Goal: Task Accomplishment & Management: Complete application form

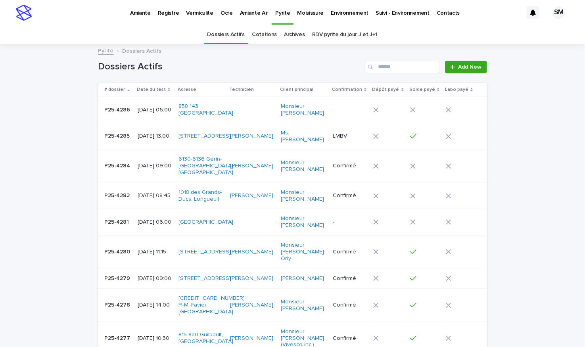
click at [334, 8] on p "Environnement" at bounding box center [350, 8] width 38 height 17
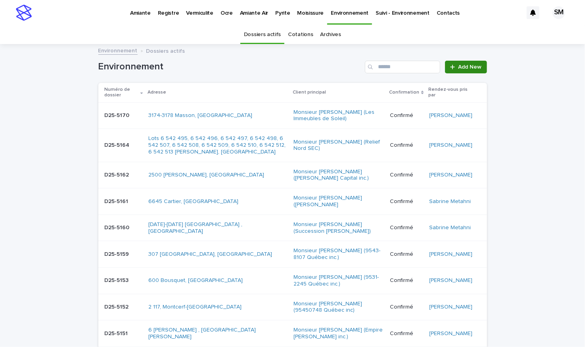
click at [452, 64] on div at bounding box center [454, 67] width 8 height 6
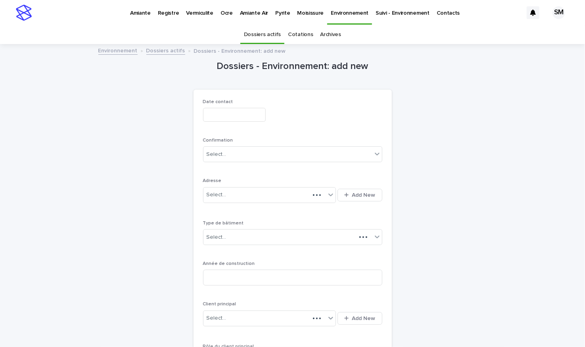
scroll to position [25, 0]
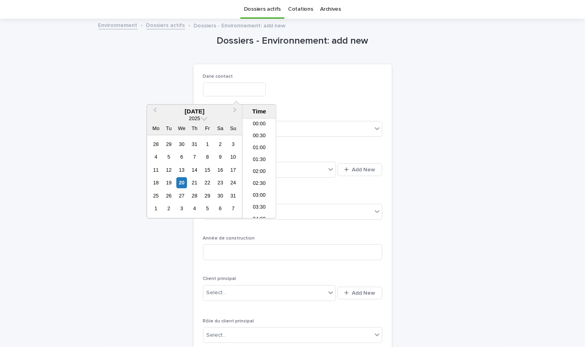
click at [228, 89] on input "text" at bounding box center [234, 89] width 63 height 14
click at [181, 181] on div "20" at bounding box center [181, 182] width 11 height 11
type input "**********"
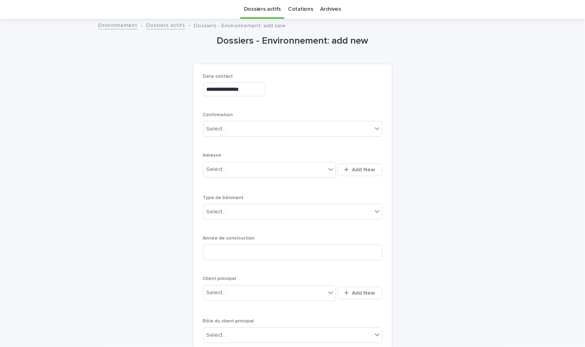
click at [306, 101] on div "**********" at bounding box center [292, 88] width 179 height 29
click at [259, 128] on div "Select..." at bounding box center [287, 128] width 168 height 13
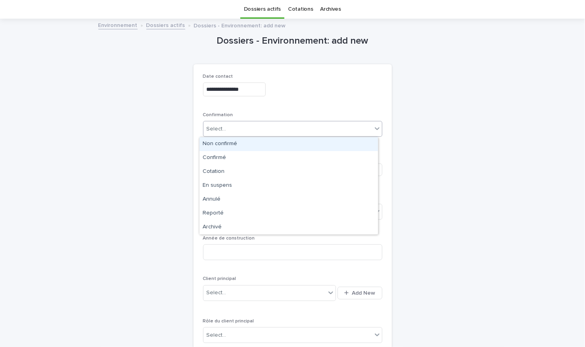
click at [229, 145] on div "Non confirmé" at bounding box center [288, 144] width 178 height 14
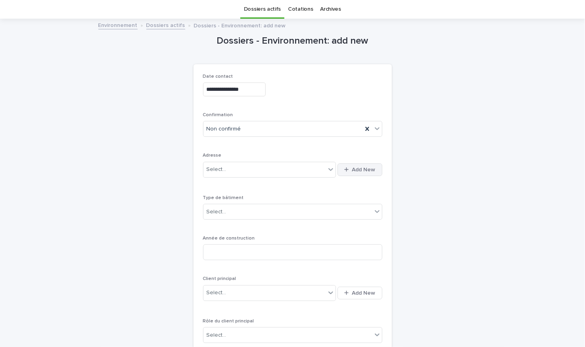
click at [352, 168] on span "Add New" at bounding box center [363, 170] width 23 height 6
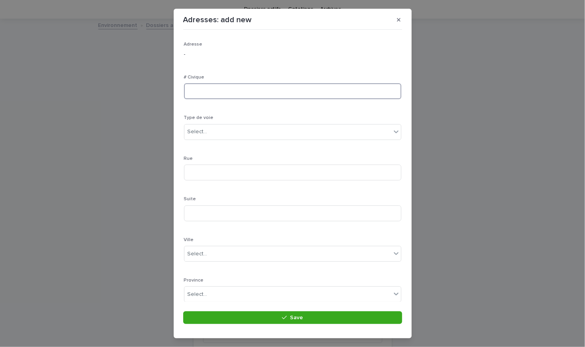
click at [228, 92] on input at bounding box center [292, 91] width 217 height 16
type input "**"
click at [200, 130] on div "Select..." at bounding box center [197, 132] width 20 height 8
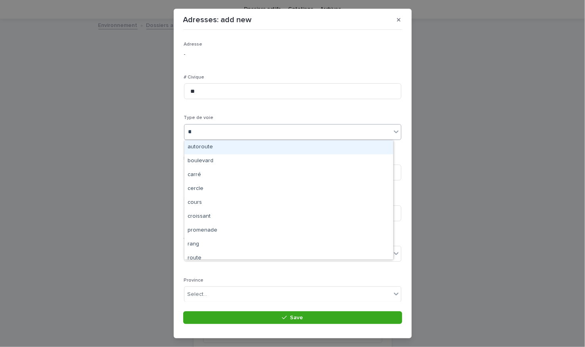
type input "***"
click at [197, 146] on div "rue" at bounding box center [288, 147] width 208 height 14
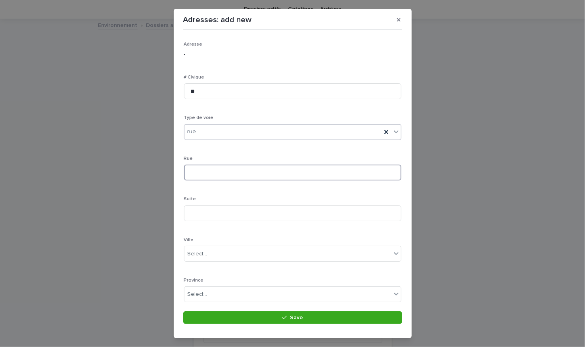
click at [205, 170] on input at bounding box center [292, 172] width 217 height 16
type input "********"
click at [201, 253] on div "Select..." at bounding box center [197, 254] width 20 height 8
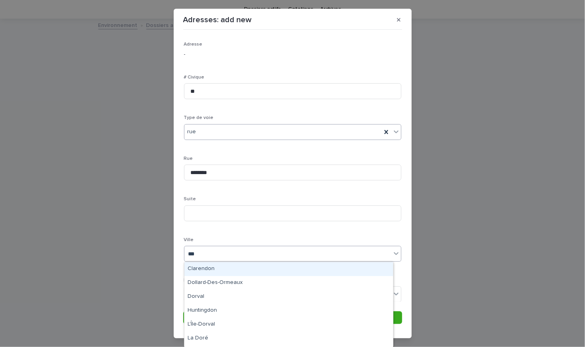
type input "****"
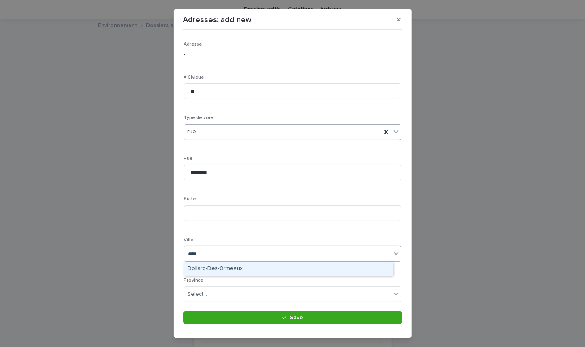
click at [205, 266] on div "Dollard-Des-Ormeaux" at bounding box center [288, 269] width 208 height 14
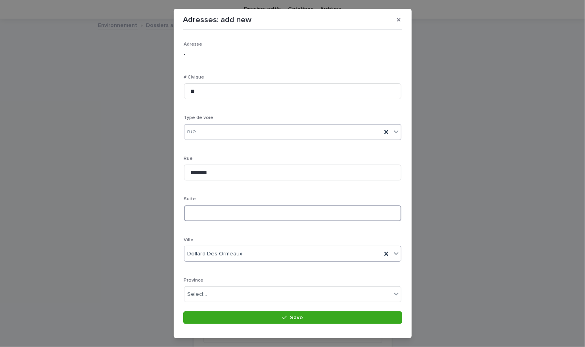
click at [191, 214] on input at bounding box center [292, 213] width 217 height 16
type input "*"
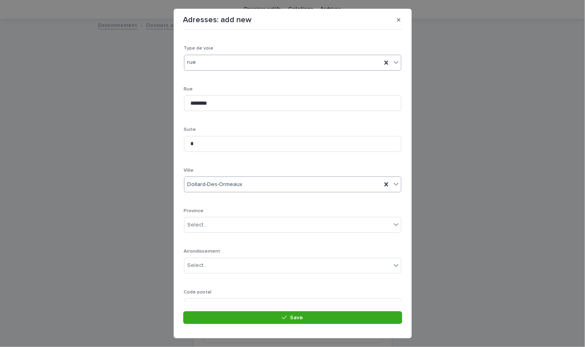
scroll to position [76, 0]
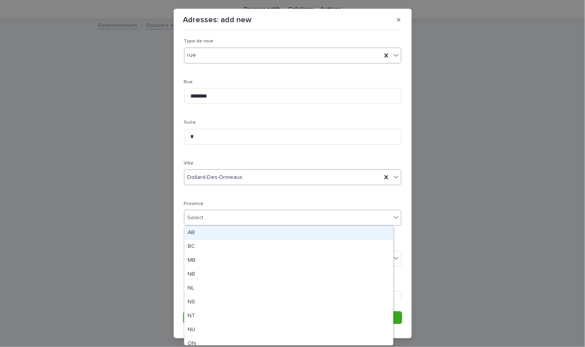
click at [199, 218] on div "Select..." at bounding box center [197, 218] width 20 height 8
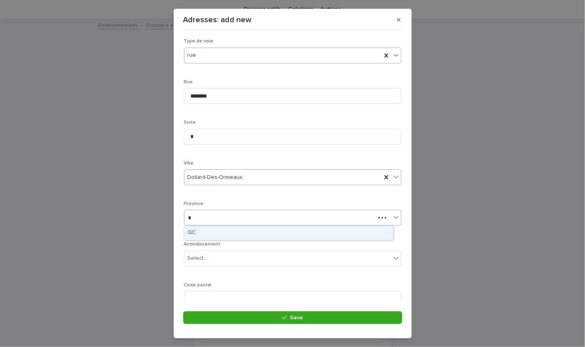
type input "**"
click at [192, 233] on div "QC" at bounding box center [288, 233] width 208 height 14
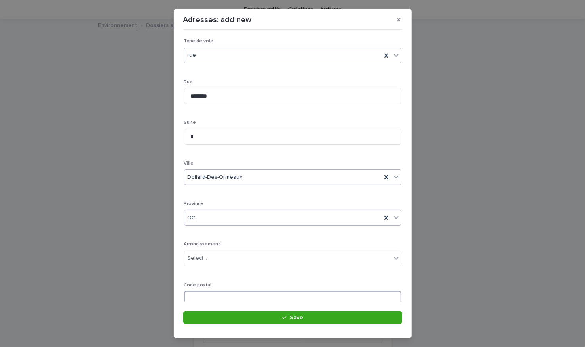
click at [213, 291] on input at bounding box center [292, 299] width 217 height 16
type input "*******"
click at [232, 319] on button "Save" at bounding box center [292, 317] width 219 height 13
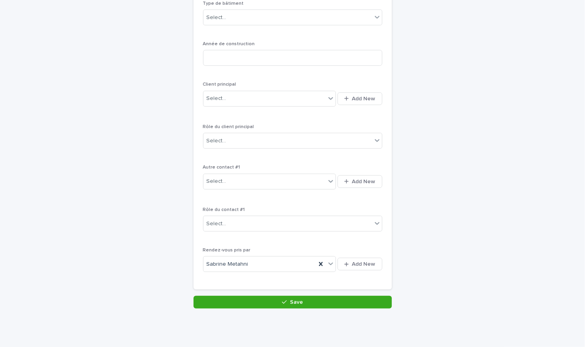
scroll to position [219, 0]
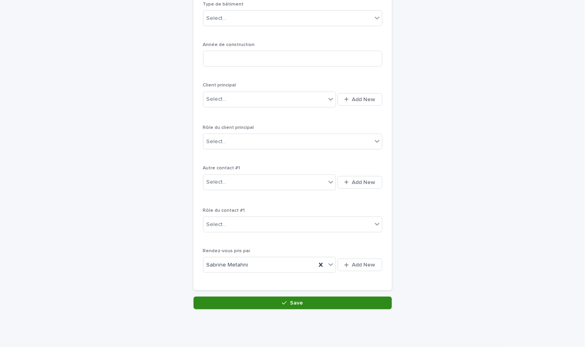
click at [275, 304] on button "Save" at bounding box center [292, 302] width 198 height 13
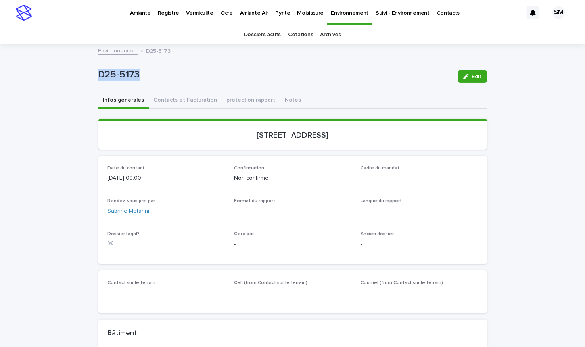
drag, startPoint x: 170, startPoint y: 79, endPoint x: 77, endPoint y: 77, distance: 93.5
click at [77, 77] on div "Loading... Saving… Loading... Saving… D25-5173 Edit D25-5173 Edit Sorry, there …" at bounding box center [292, 293] width 585 height 496
copy p "D25-5173"
drag, startPoint x: 367, startPoint y: 138, endPoint x: 202, endPoint y: 132, distance: 165.4
click at [202, 132] on p "[STREET_ADDRESS]" at bounding box center [292, 135] width 369 height 10
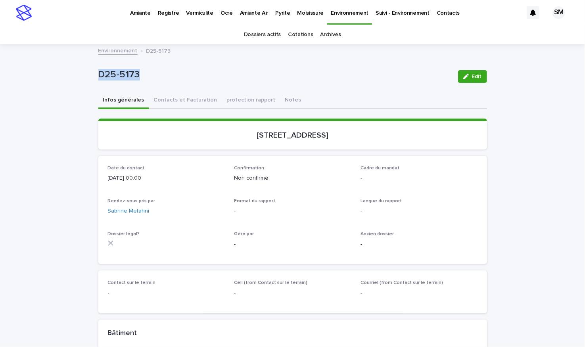
copy p "[STREET_ADDRESS]"
click at [313, 71] on p "D25-5173" at bounding box center [274, 74] width 353 height 11
click at [475, 72] on button "Edit" at bounding box center [472, 76] width 29 height 13
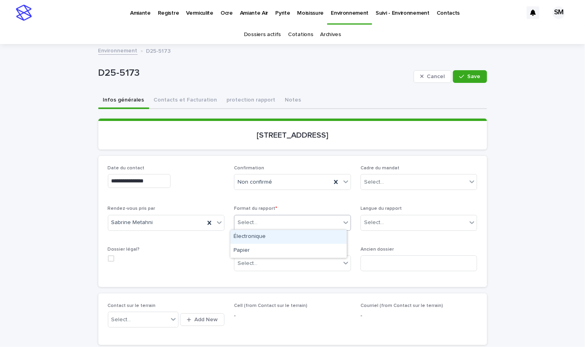
click at [280, 216] on div "Select..." at bounding box center [287, 222] width 106 height 13
click at [247, 237] on div "Électronique" at bounding box center [288, 237] width 116 height 14
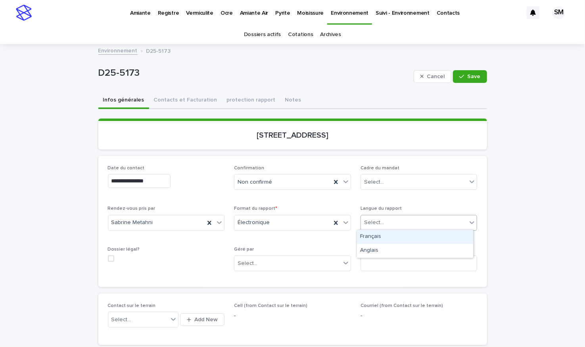
click at [367, 222] on div "Select..." at bounding box center [374, 222] width 20 height 8
click at [369, 236] on div "Français" at bounding box center [415, 237] width 116 height 14
click at [383, 184] on div "Select..." at bounding box center [414, 182] width 106 height 13
click at [371, 234] on div "Travaux" at bounding box center [415, 238] width 116 height 14
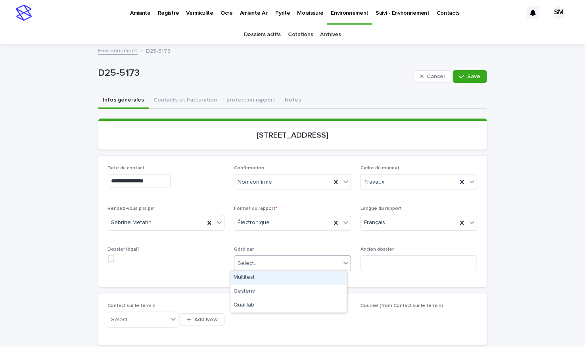
click at [283, 269] on div "Select..." at bounding box center [292, 263] width 117 height 16
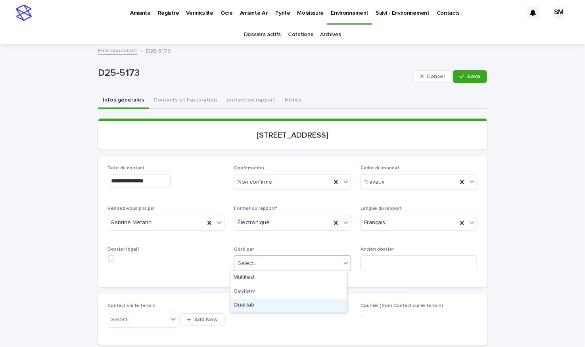
click at [252, 303] on div "Qualilab" at bounding box center [288, 305] width 116 height 14
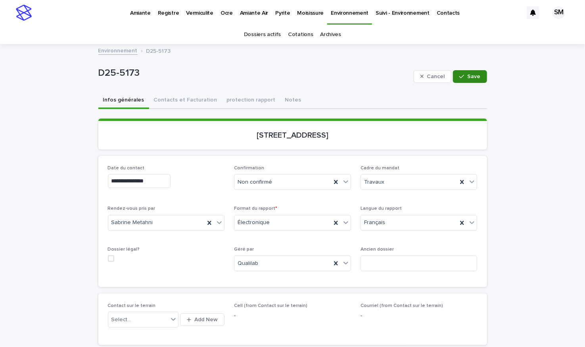
click at [465, 81] on button "Save" at bounding box center [470, 76] width 34 height 13
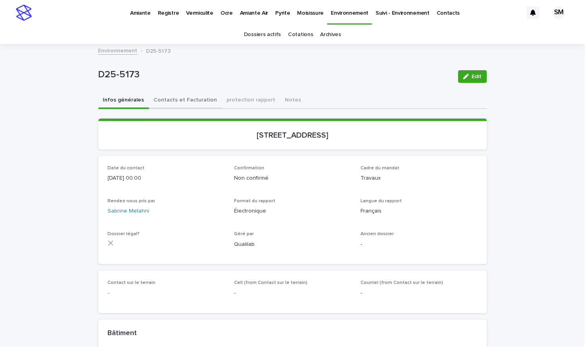
click at [169, 101] on button "Contacts et Facturation" at bounding box center [185, 100] width 73 height 17
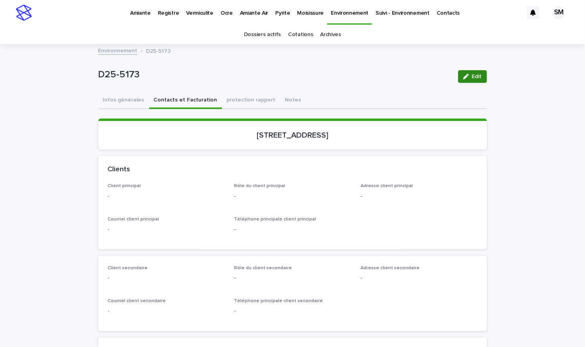
click at [458, 82] on button "Edit" at bounding box center [472, 76] width 29 height 13
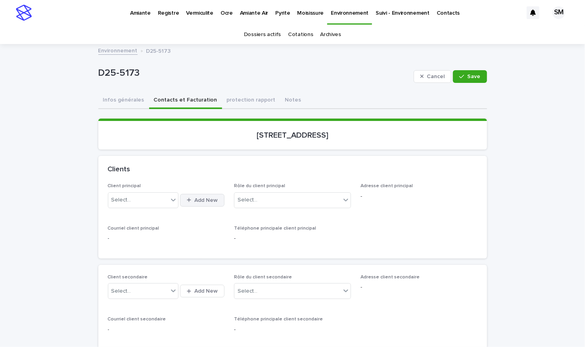
click at [211, 195] on button "Add New" at bounding box center [202, 200] width 44 height 13
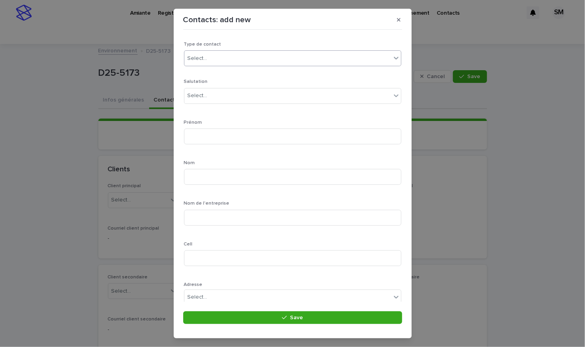
click at [196, 60] on div "Select..." at bounding box center [197, 58] width 20 height 8
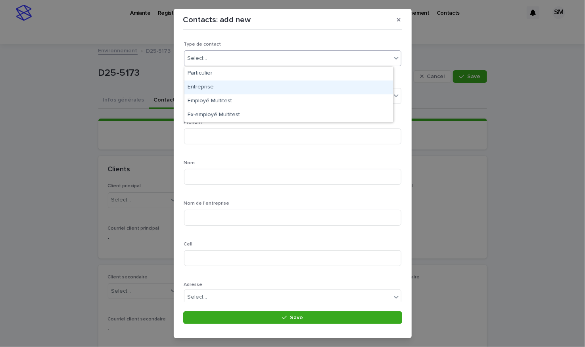
click at [204, 87] on div "Entreprise" at bounding box center [288, 87] width 208 height 14
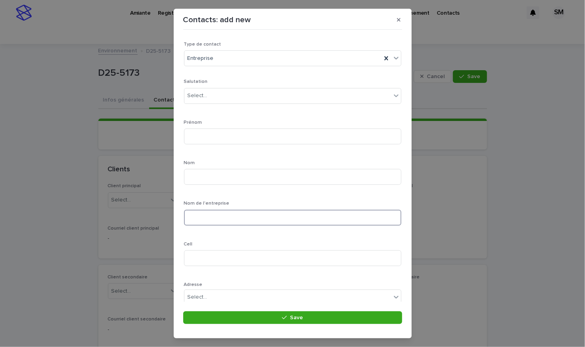
click at [199, 217] on input at bounding box center [292, 218] width 217 height 16
drag, startPoint x: 199, startPoint y: 217, endPoint x: 220, endPoint y: 133, distance: 86.2
click at [220, 133] on div "Salutation Select... Prénom Nom Nom de l'entreprise ******* Cell Adresse Select…" at bounding box center [292, 256] width 217 height 354
type input "*******"
click at [212, 94] on div "Select..." at bounding box center [287, 95] width 206 height 13
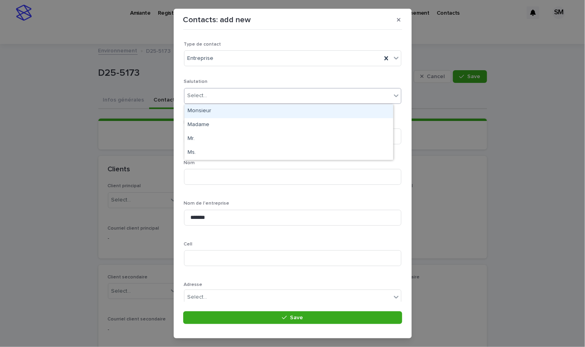
click at [203, 112] on div "Monsieur" at bounding box center [288, 111] width 208 height 14
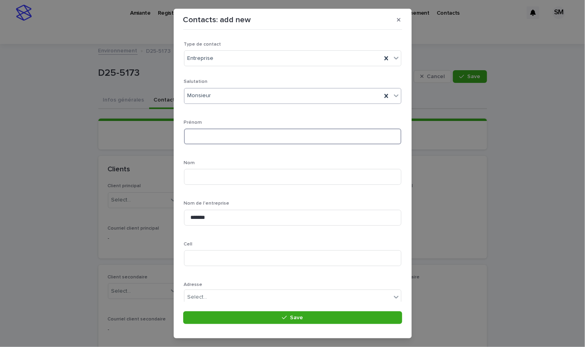
click at [199, 134] on input at bounding box center [292, 136] width 217 height 16
type input "****"
click at [202, 174] on input at bounding box center [292, 177] width 217 height 16
click at [190, 178] on input "*********" at bounding box center [292, 177] width 217 height 16
type input "*********"
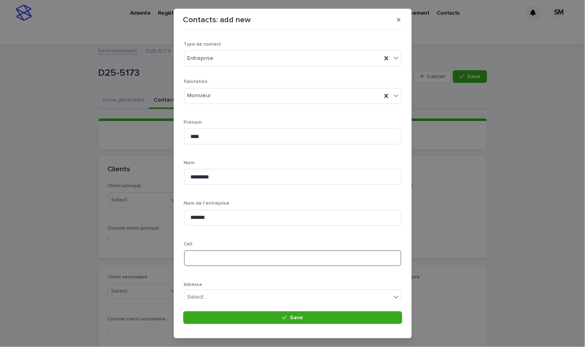
click at [200, 261] on input at bounding box center [292, 258] width 217 height 16
type input "**********"
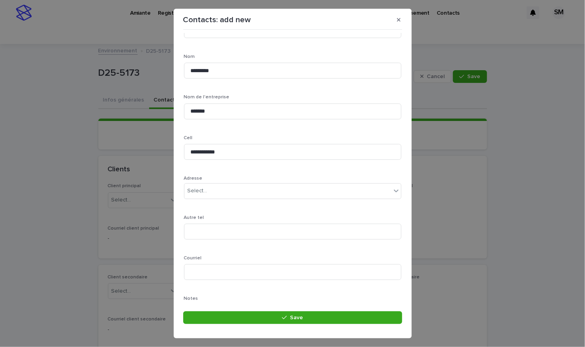
scroll to position [114, 0]
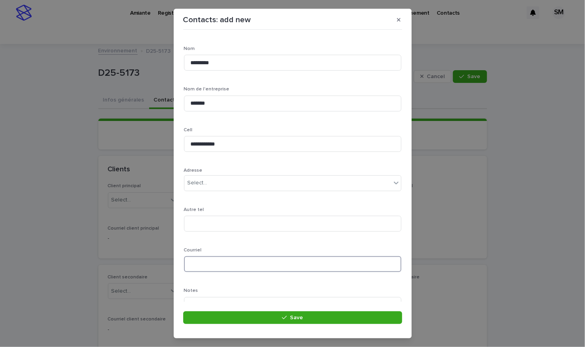
click at [247, 269] on input at bounding box center [292, 264] width 217 height 16
paste input "**********"
type input "**********"
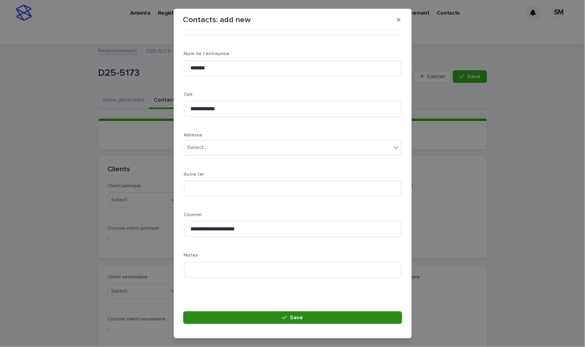
click at [273, 319] on button "Save" at bounding box center [292, 317] width 219 height 13
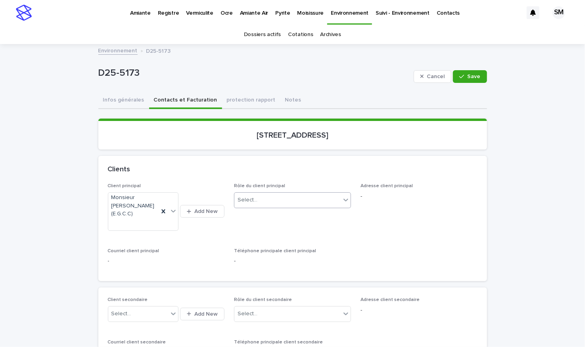
click at [336, 200] on div "Select..." at bounding box center [287, 199] width 106 height 13
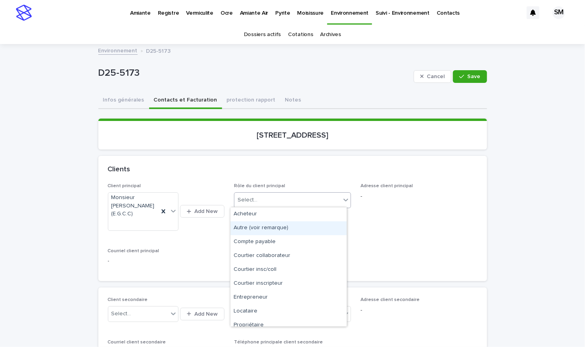
click at [272, 230] on div "Autre (voir remarque)" at bounding box center [288, 228] width 116 height 14
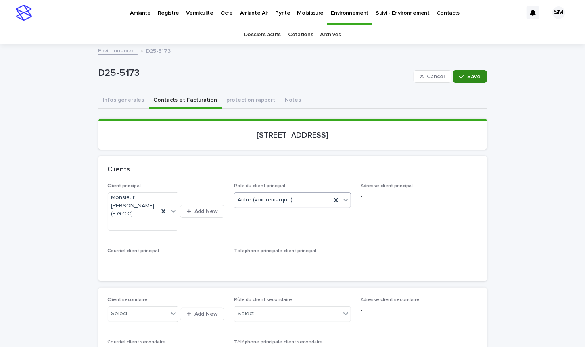
click at [455, 74] on button "Save" at bounding box center [470, 76] width 34 height 13
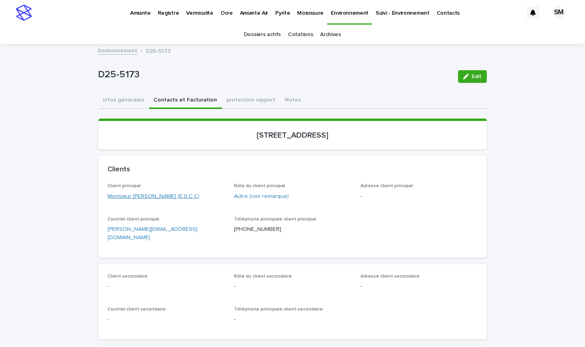
click at [131, 196] on link "Monsieur [PERSON_NAME] (E.G.C.C)" at bounding box center [154, 196] width 92 height 8
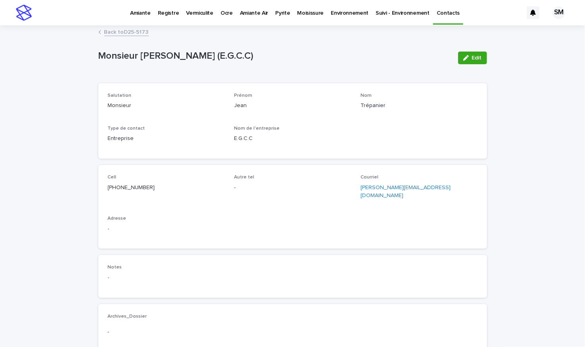
click at [113, 34] on link "Back to D25-5173" at bounding box center [126, 31] width 44 height 9
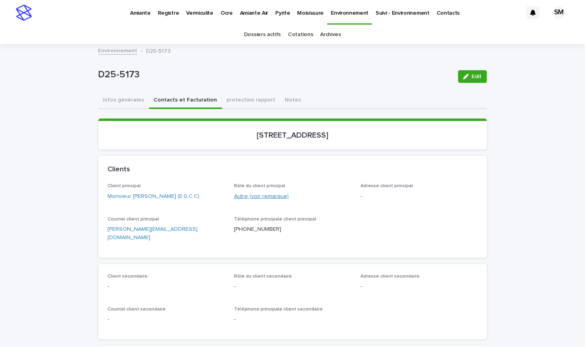
click at [249, 195] on link "Autre (voir remarque)" at bounding box center [261, 196] width 55 height 8
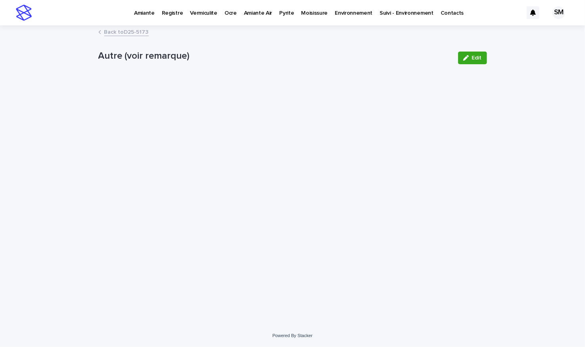
click at [118, 32] on link "Back to D25-5173" at bounding box center [126, 31] width 44 height 9
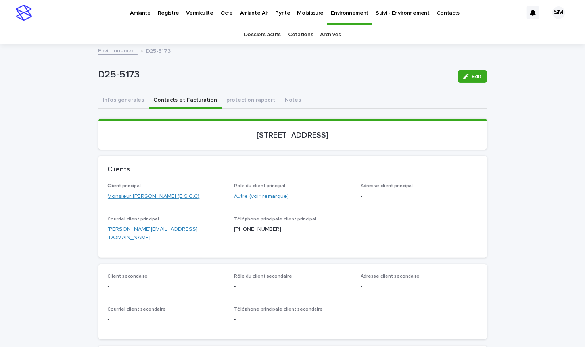
click at [124, 195] on link "Monsieur [PERSON_NAME] (E.G.C.C)" at bounding box center [154, 196] width 92 height 8
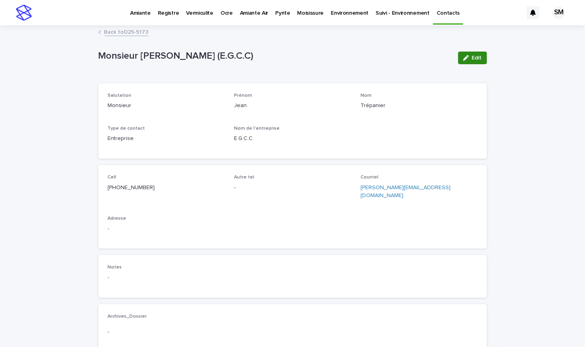
click at [469, 54] on button "Edit" at bounding box center [472, 58] width 29 height 13
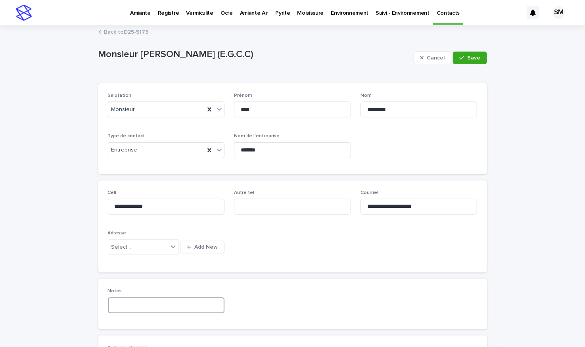
click at [122, 302] on input at bounding box center [166, 305] width 117 height 16
type input "**********"
click at [467, 57] on span "Save" at bounding box center [473, 58] width 13 height 6
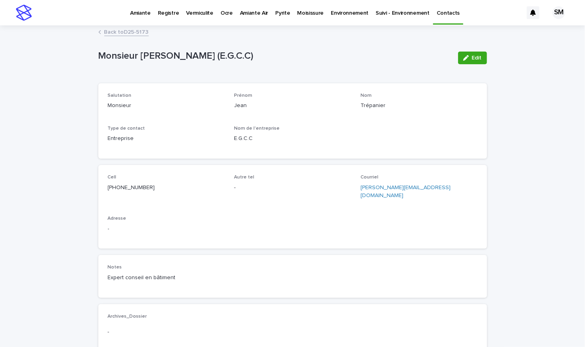
click at [107, 34] on link "Back to D25-5173" at bounding box center [126, 31] width 44 height 9
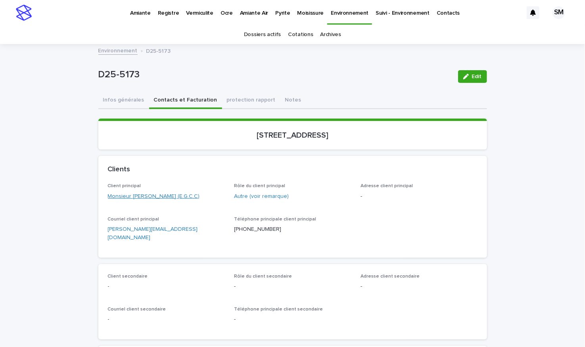
click at [137, 195] on link "Monsieur [PERSON_NAME] (E.G.C.C)" at bounding box center [154, 196] width 92 height 8
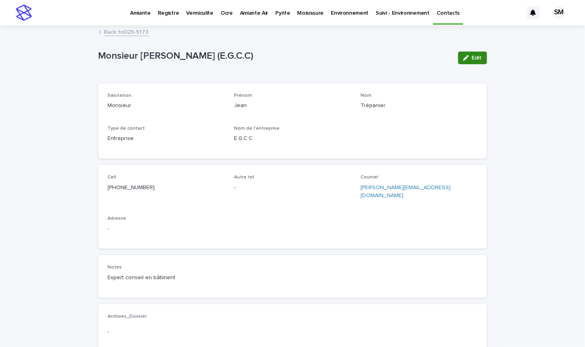
click at [471, 61] on button "Edit" at bounding box center [472, 58] width 29 height 13
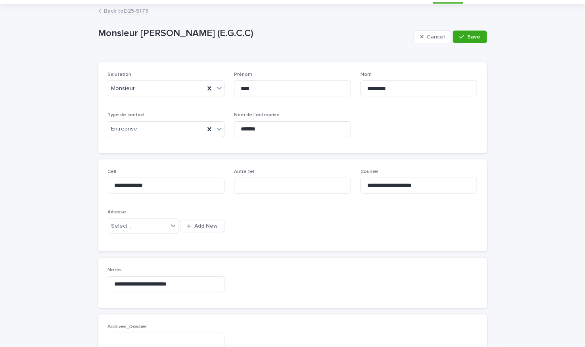
scroll to position [21, 0]
click at [469, 31] on button "Save" at bounding box center [470, 37] width 34 height 13
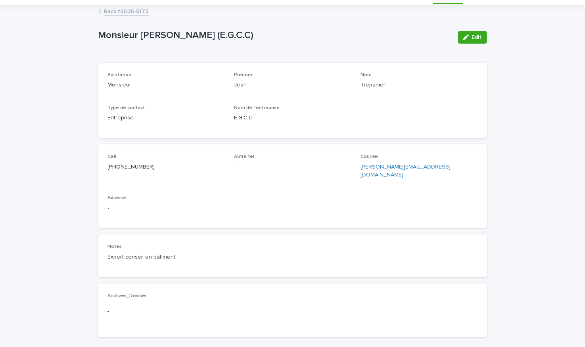
click at [118, 13] on link "Back to D25-5173" at bounding box center [126, 10] width 44 height 9
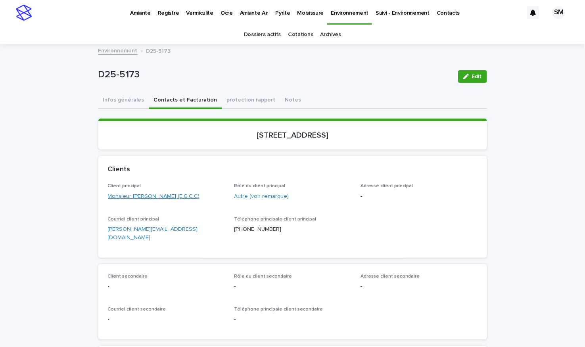
click at [126, 194] on link "Monsieur [PERSON_NAME] (E.G.C.C)" at bounding box center [154, 196] width 92 height 8
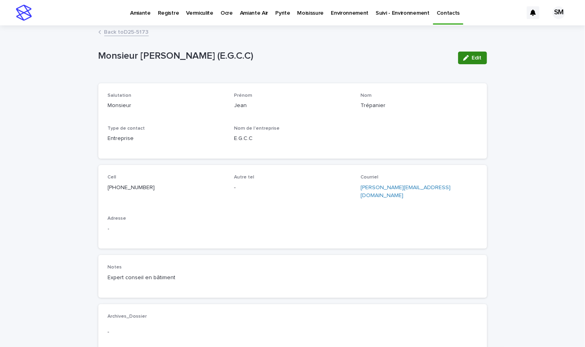
click at [463, 58] on icon "button" at bounding box center [466, 58] width 6 height 6
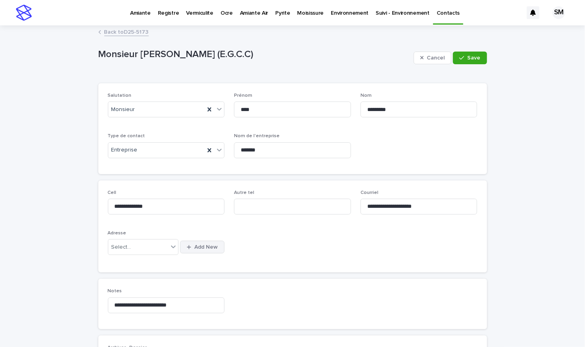
click at [200, 245] on span "Add New" at bounding box center [205, 247] width 23 height 6
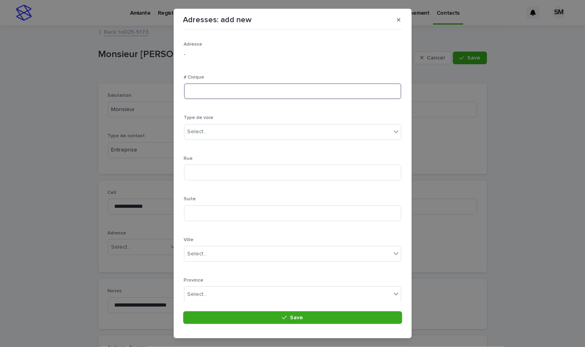
click at [247, 86] on input at bounding box center [292, 91] width 217 height 16
type input "****"
click at [233, 135] on div "Select..." at bounding box center [287, 131] width 206 height 13
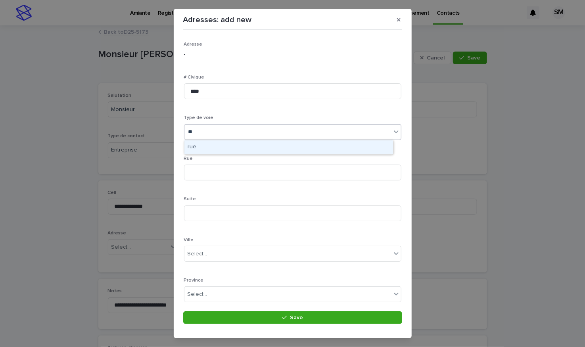
type input "***"
click at [202, 150] on div "rue" at bounding box center [288, 147] width 208 height 14
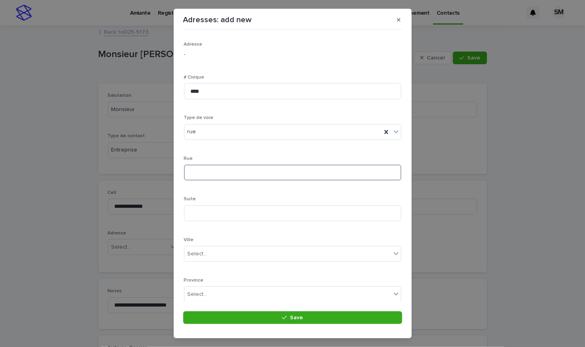
click at [206, 172] on input at bounding box center [292, 172] width 217 height 16
type input "*********"
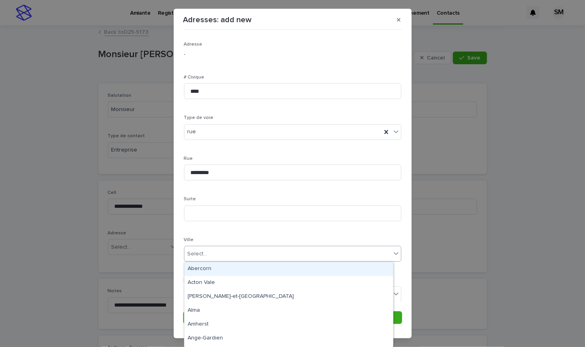
click at [198, 256] on div "Select..." at bounding box center [197, 254] width 20 height 8
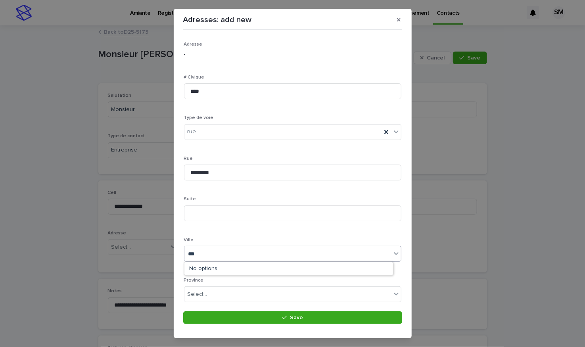
type input "****"
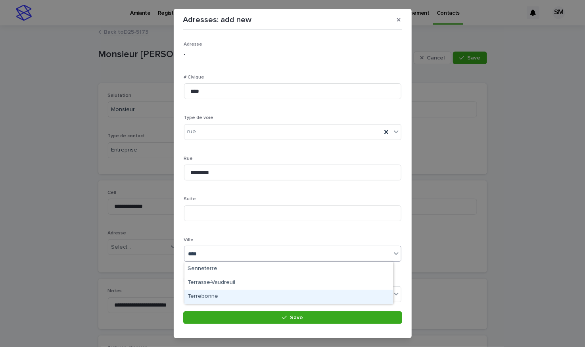
click at [206, 297] on div "Terrebonne" at bounding box center [288, 297] width 208 height 14
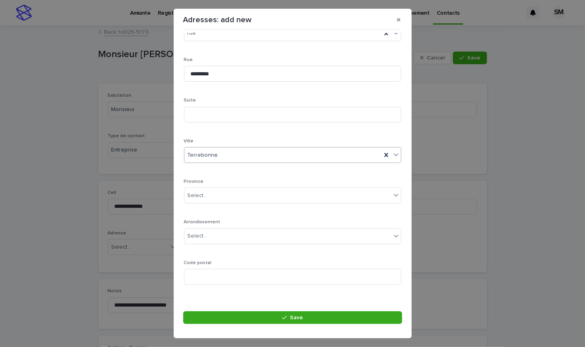
scroll to position [99, 0]
click at [221, 197] on div "Select..." at bounding box center [287, 194] width 206 height 13
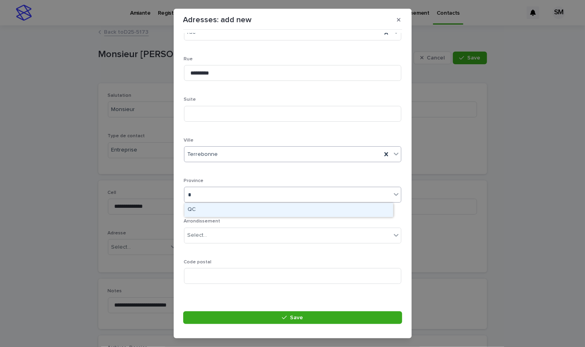
type input "**"
click at [201, 210] on div "QC" at bounding box center [288, 210] width 208 height 14
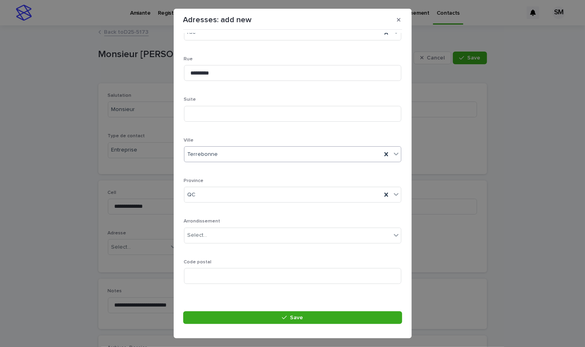
scroll to position [106, 0]
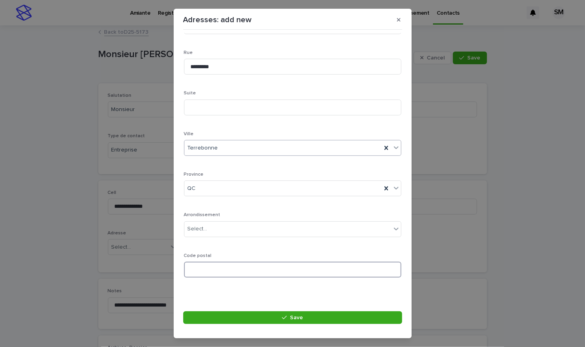
click at [200, 270] on input at bounding box center [292, 270] width 217 height 16
type input "*******"
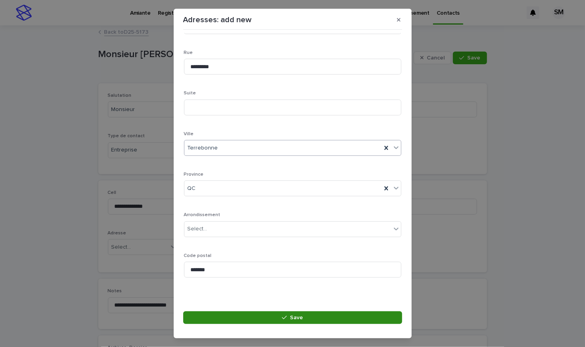
click at [296, 317] on span "Save" at bounding box center [296, 318] width 13 height 6
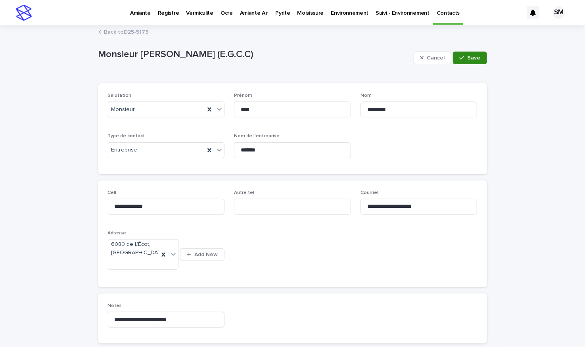
click at [469, 57] on span "Save" at bounding box center [473, 58] width 13 height 6
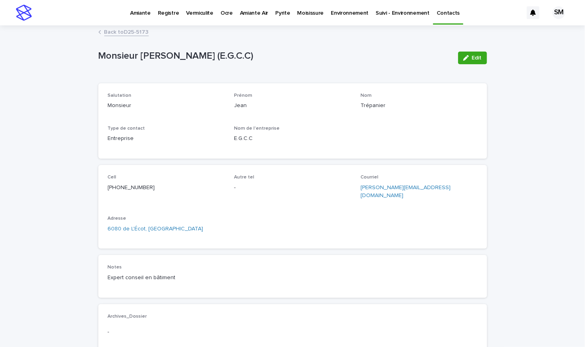
click at [148, 30] on div "Back to D25-5173" at bounding box center [292, 32] width 396 height 11
click at [143, 30] on link "Back to D25-5173" at bounding box center [126, 31] width 44 height 9
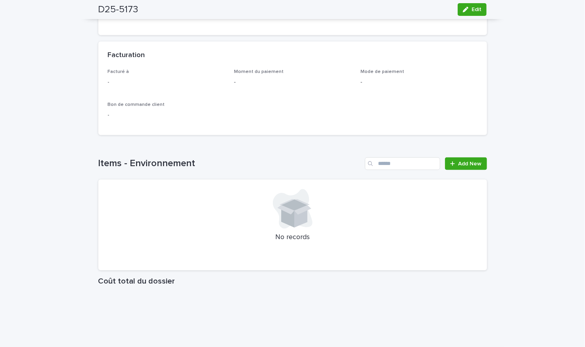
scroll to position [569, 0]
click at [464, 160] on span "Add New" at bounding box center [469, 163] width 23 height 6
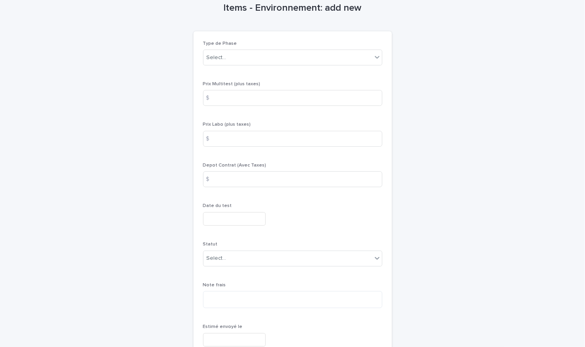
scroll to position [38, 0]
click at [320, 54] on div "Select..." at bounding box center [287, 59] width 168 height 13
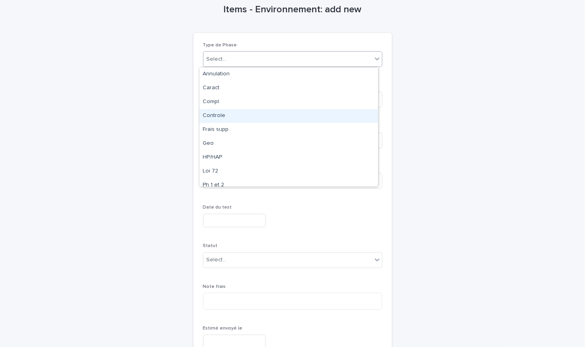
click at [258, 113] on div "Controle" at bounding box center [288, 116] width 178 height 14
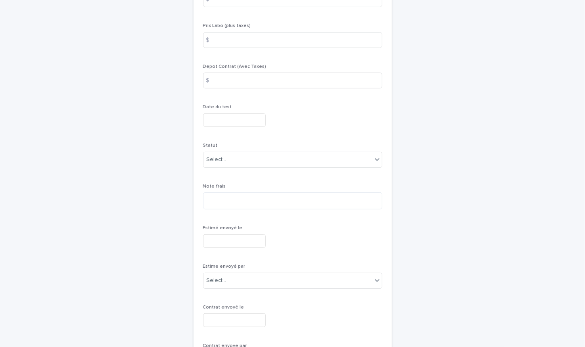
scroll to position [137, 0]
click at [229, 152] on div "Statut Select..." at bounding box center [292, 159] width 179 height 31
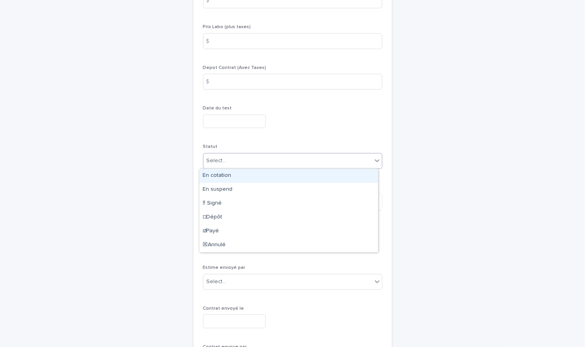
click at [233, 164] on div "Select..." at bounding box center [287, 160] width 168 height 13
click at [232, 176] on div "En cotation" at bounding box center [288, 176] width 178 height 14
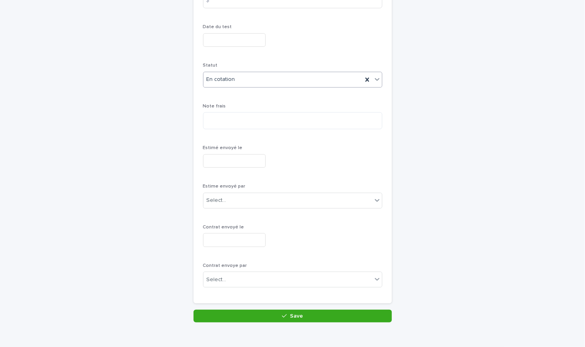
scroll to position [256, 0]
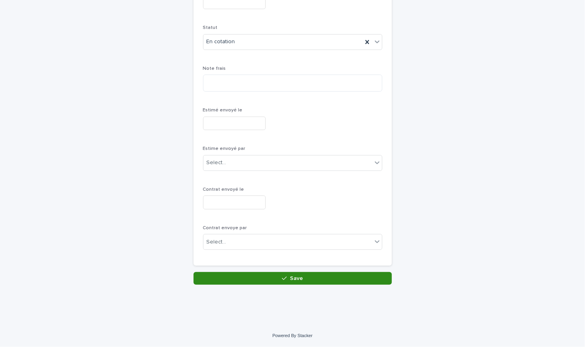
click at [319, 277] on button "Save" at bounding box center [292, 278] width 198 height 13
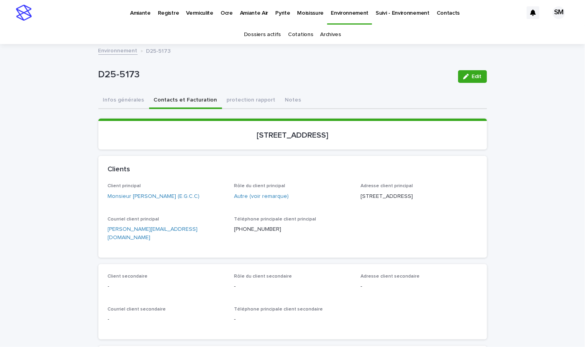
click at [331, 15] on p "Environnement" at bounding box center [350, 8] width 38 height 17
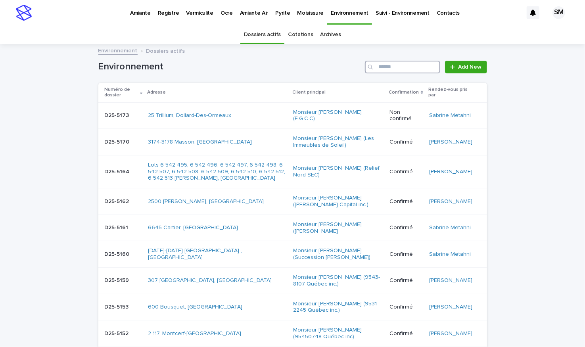
click at [376, 69] on input "Search" at bounding box center [402, 67] width 75 height 13
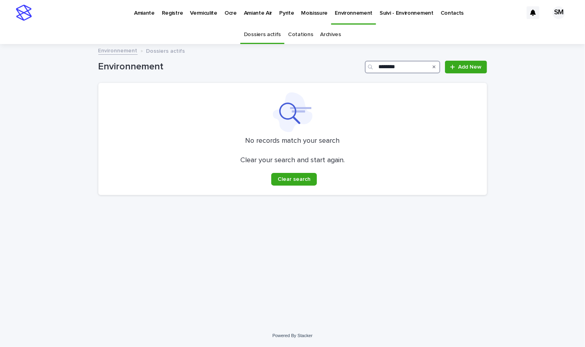
type input "********"
click at [330, 34] on link "Archives" at bounding box center [330, 34] width 21 height 19
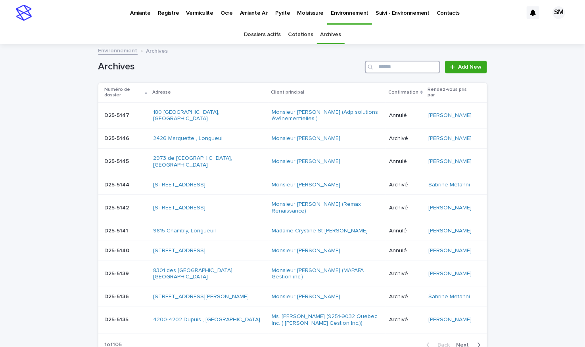
click at [391, 66] on input "Search" at bounding box center [402, 67] width 75 height 13
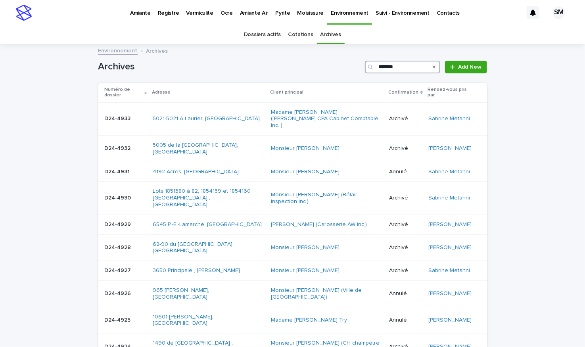
type input "********"
